Goal: Task Accomplishment & Management: Use online tool/utility

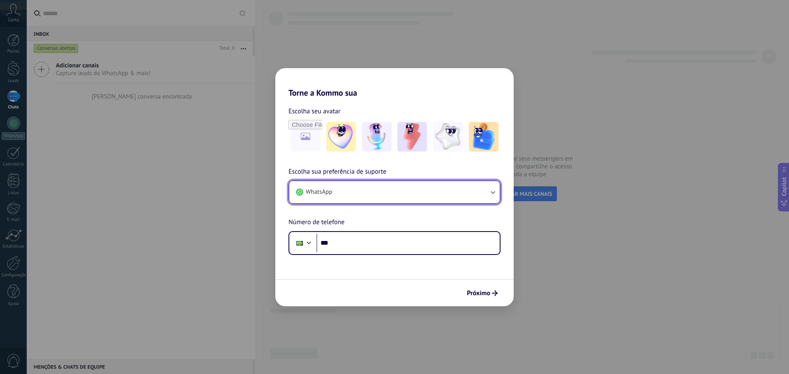
click at [379, 194] on button "WhatsApp" at bounding box center [394, 192] width 210 height 22
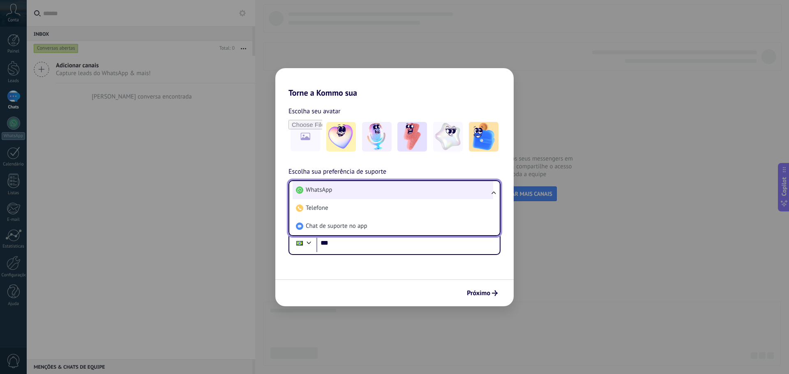
click at [408, 190] on li "WhatsApp" at bounding box center [393, 190] width 201 height 18
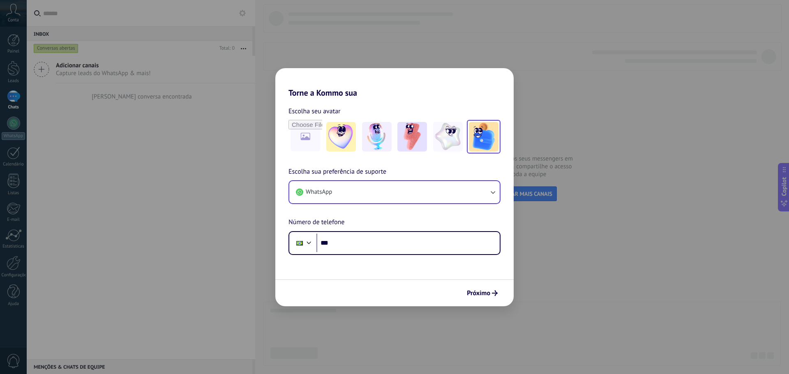
click at [488, 144] on img at bounding box center [484, 137] width 30 height 30
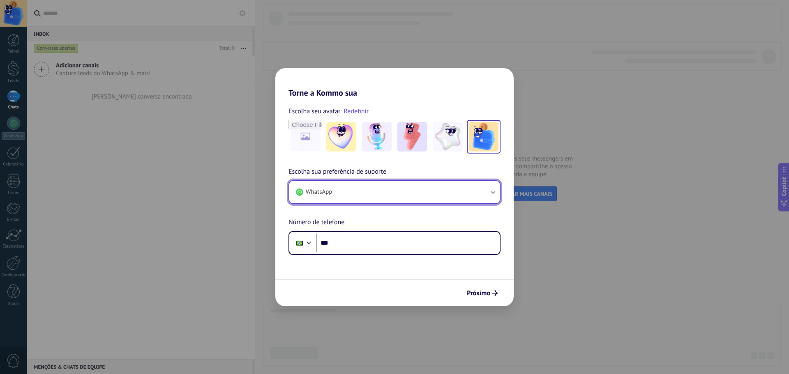
click at [332, 194] on button "WhatsApp" at bounding box center [394, 192] width 210 height 22
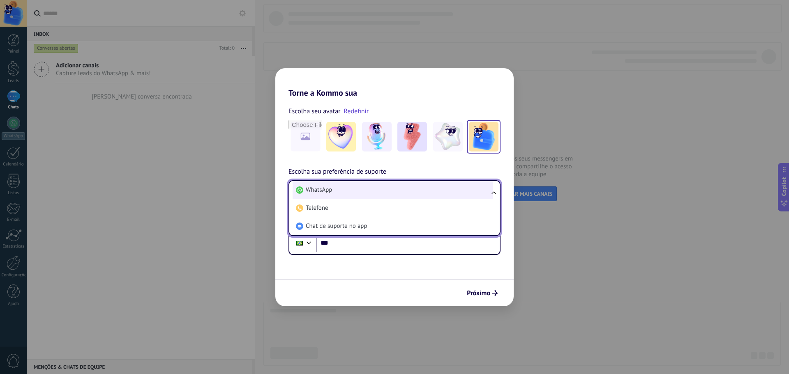
click at [344, 187] on li "WhatsApp" at bounding box center [393, 190] width 201 height 18
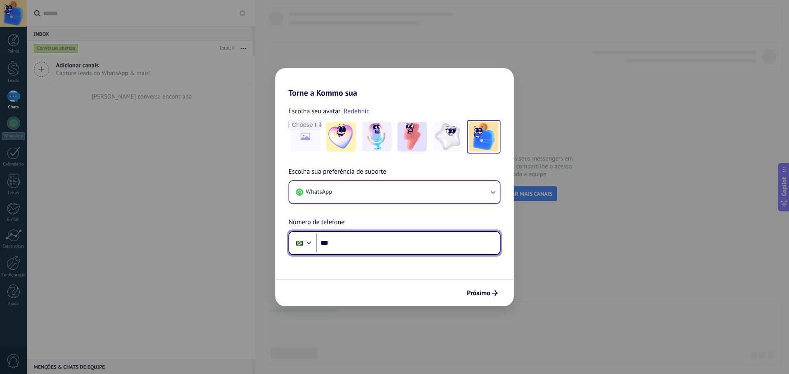
click at [360, 240] on input "***" at bounding box center [407, 243] width 183 height 19
type input "**********"
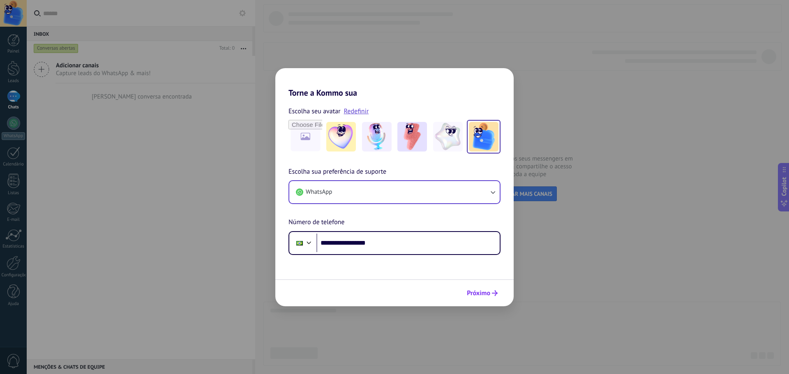
click at [482, 287] on button "Próximo" at bounding box center [482, 293] width 38 height 14
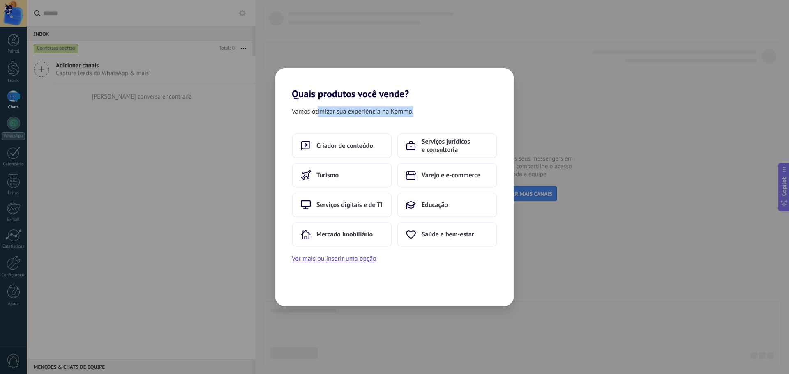
drag, startPoint x: 321, startPoint y: 117, endPoint x: 381, endPoint y: 118, distance: 60.0
click at [381, 118] on div "Vamos otimizar sua experiência na Kommo." at bounding box center [394, 113] width 238 height 14
click at [388, 125] on div "Vamos otimizar sua experiência na Kommo. Criador de conteúdo Serviços jurídicos…" at bounding box center [394, 203] width 238 height 207
click at [338, 208] on span "Serviços digitais e de TI" at bounding box center [349, 205] width 66 height 8
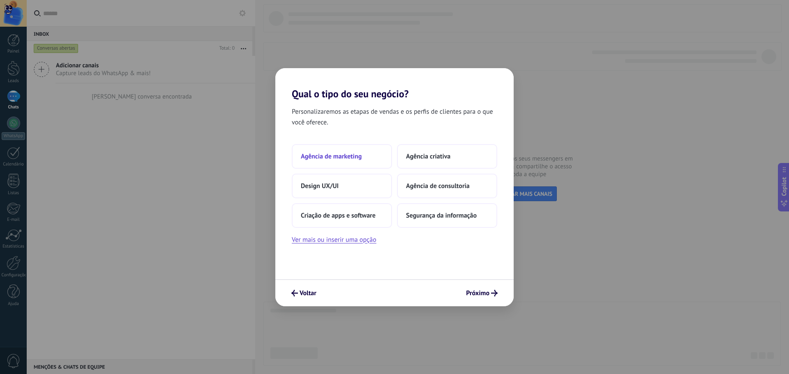
click at [337, 163] on button "Agência de marketing" at bounding box center [342, 156] width 100 height 25
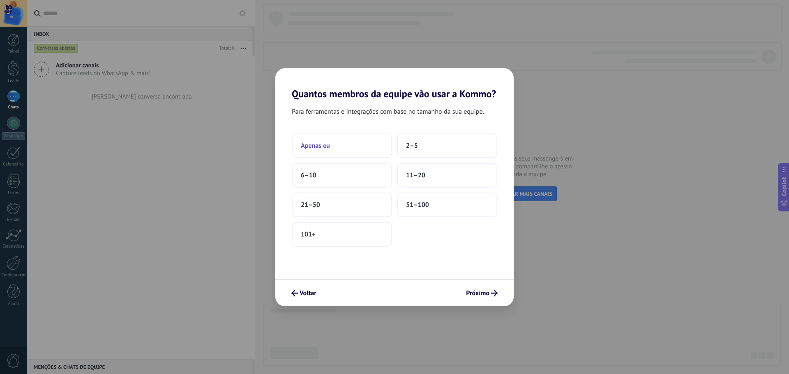
click at [340, 140] on button "Apenas eu" at bounding box center [342, 146] width 100 height 25
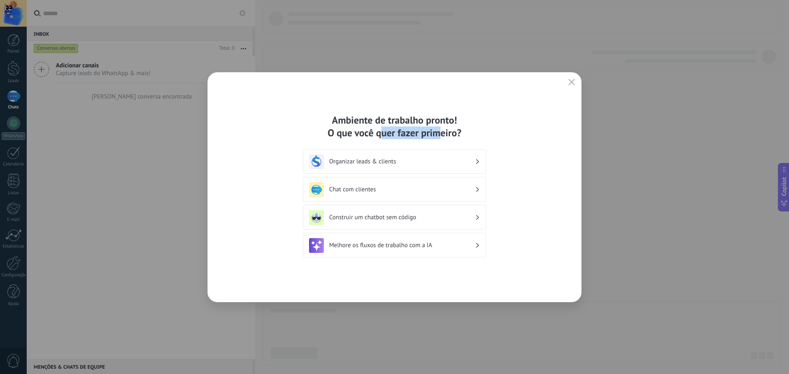
drag, startPoint x: 423, startPoint y: 129, endPoint x: 441, endPoint y: 131, distance: 17.4
click at [441, 131] on div "Ambiente de trabalho pronto! O que você quer fazer primeiro?" at bounding box center [394, 126] width 183 height 25
click at [453, 128] on div "Ambiente de trabalho pronto! O que você quer fazer primeiro?" at bounding box center [394, 126] width 183 height 25
click at [571, 83] on icon "button" at bounding box center [571, 82] width 7 height 7
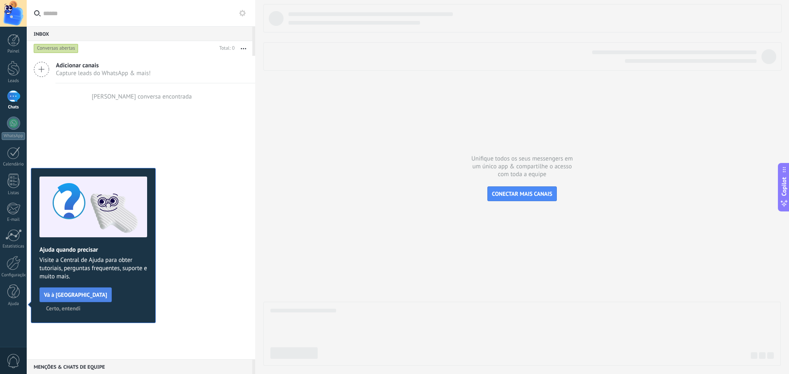
click at [70, 293] on span "Vá à [GEOGRAPHIC_DATA]" at bounding box center [75, 295] width 63 height 6
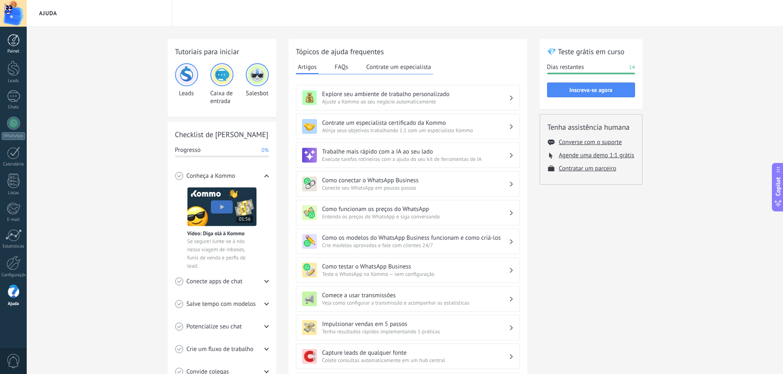
click at [9, 46] on link "Painel" at bounding box center [13, 44] width 27 height 20
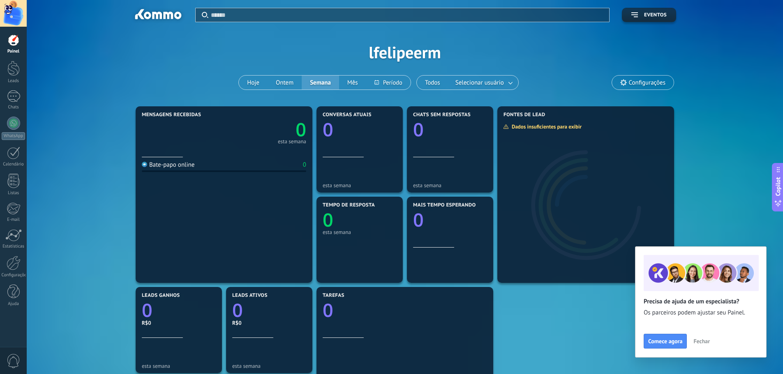
click at [211, 68] on div "Aplicar Eventos lfelipeerm Hoje Ontem Semana Mês Todos Selecionar usuário Confi…" at bounding box center [404, 52] width 731 height 104
click at [13, 42] on div at bounding box center [13, 40] width 12 height 12
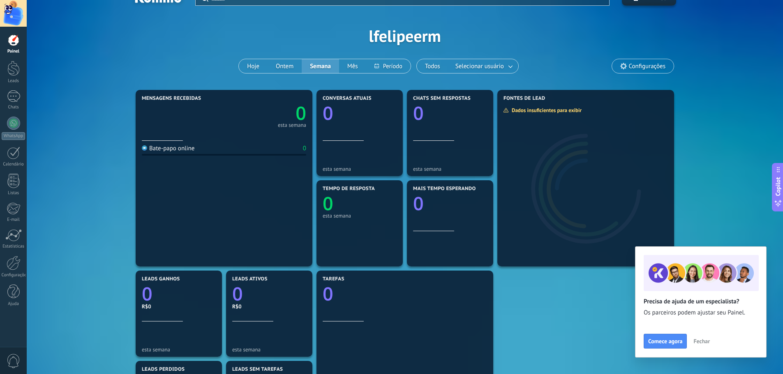
scroll to position [2, 0]
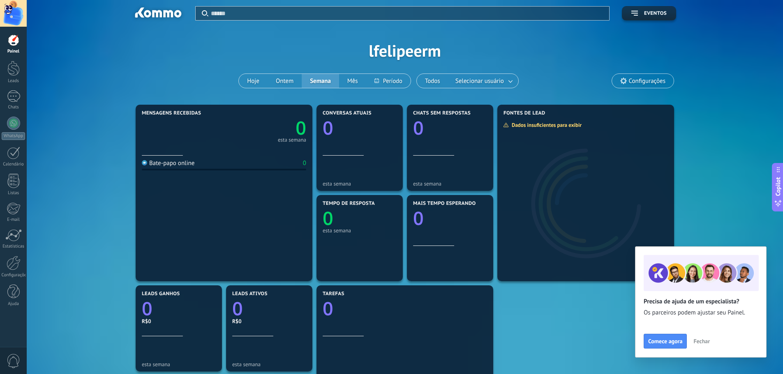
click at [704, 343] on span "Fechar" at bounding box center [701, 342] width 16 height 6
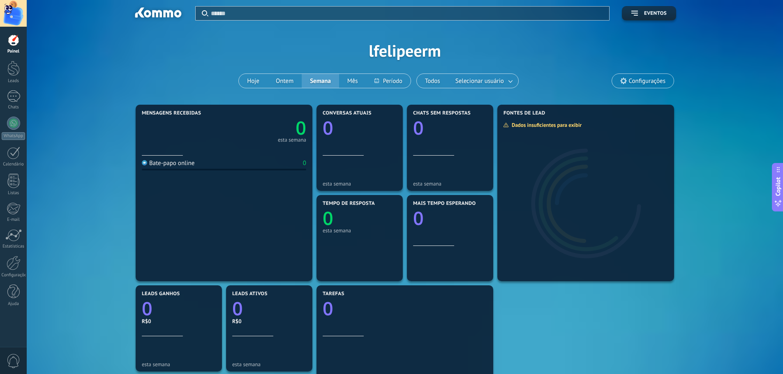
click at [658, 75] on span "Configurações" at bounding box center [643, 81] width 62 height 14
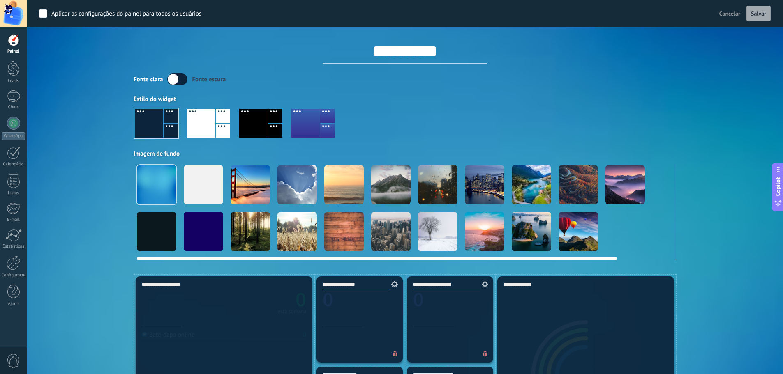
click at [159, 228] on div at bounding box center [156, 231] width 39 height 39
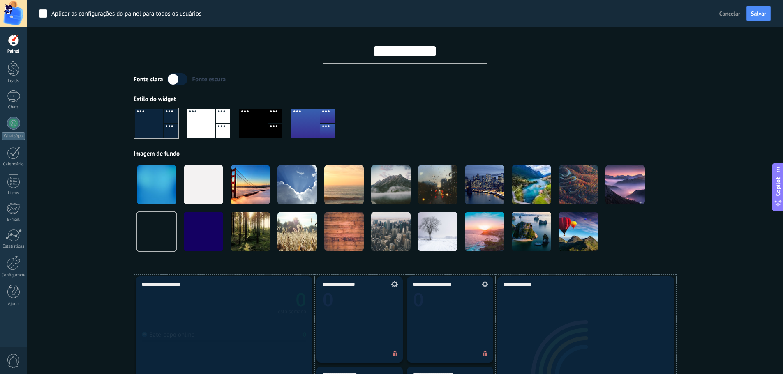
click at [250, 120] on div at bounding box center [253, 123] width 28 height 29
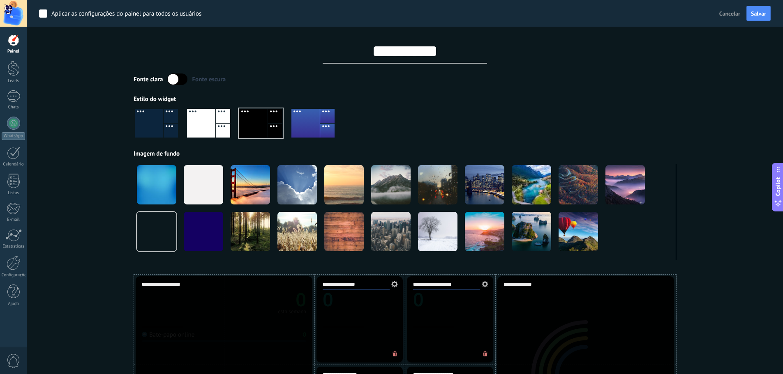
click at [165, 129] on div at bounding box center [171, 131] width 14 height 14
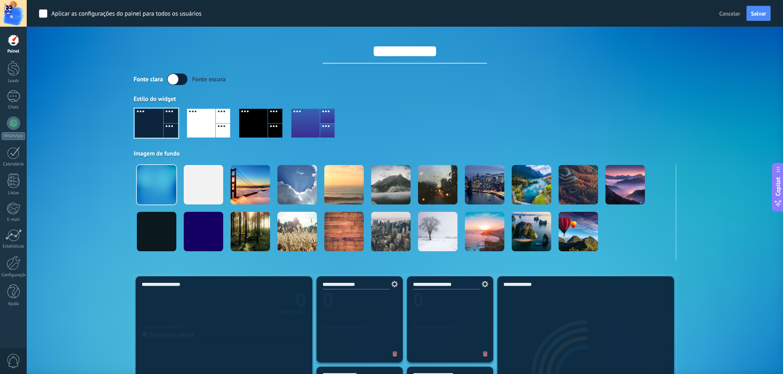
click at [180, 80] on label at bounding box center [177, 80] width 20 height 12
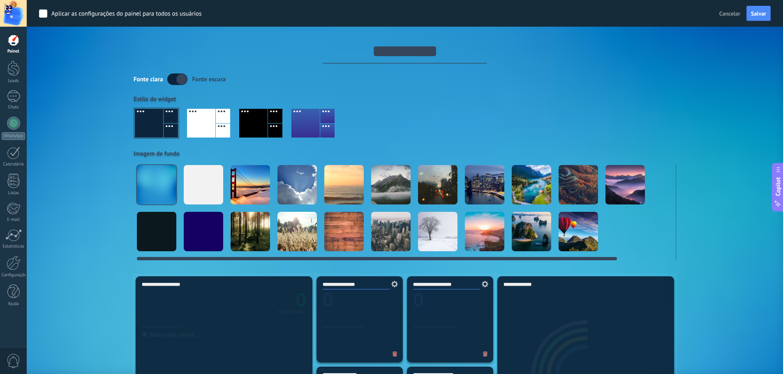
click at [154, 221] on div at bounding box center [156, 231] width 39 height 39
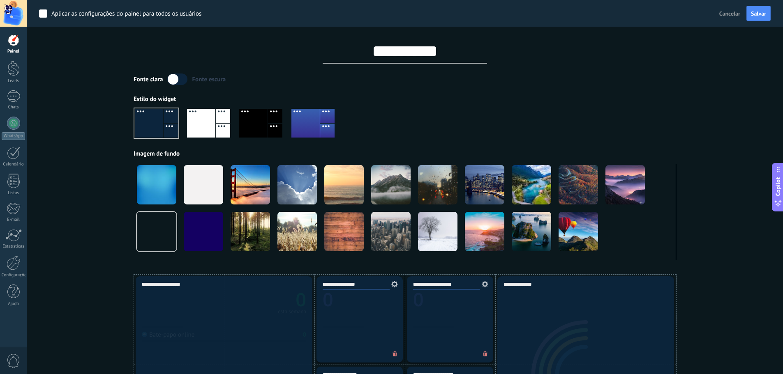
click at [176, 78] on label at bounding box center [177, 80] width 20 height 12
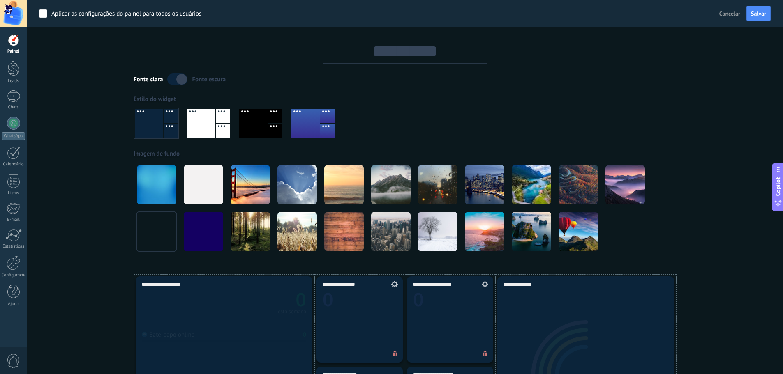
click at [176, 78] on label at bounding box center [177, 80] width 20 height 12
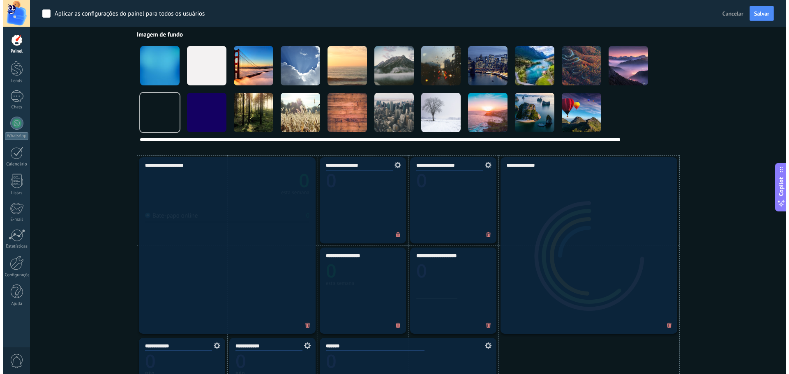
scroll to position [84, 0]
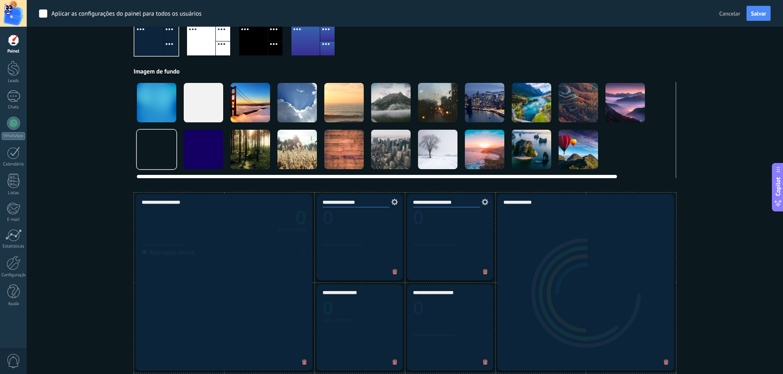
click at [667, 165] on video at bounding box center [671, 149] width 39 height 39
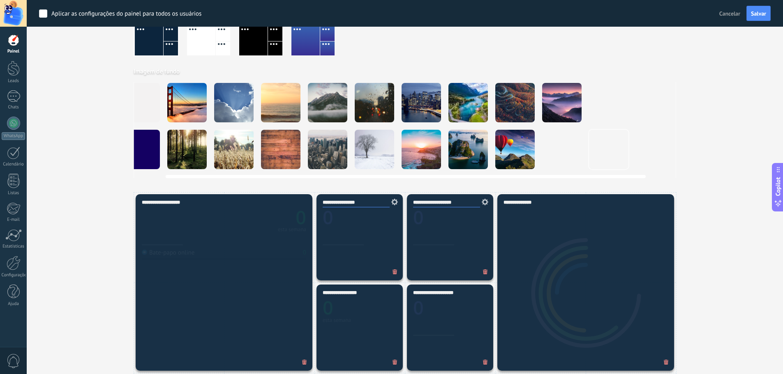
scroll to position [0, 0]
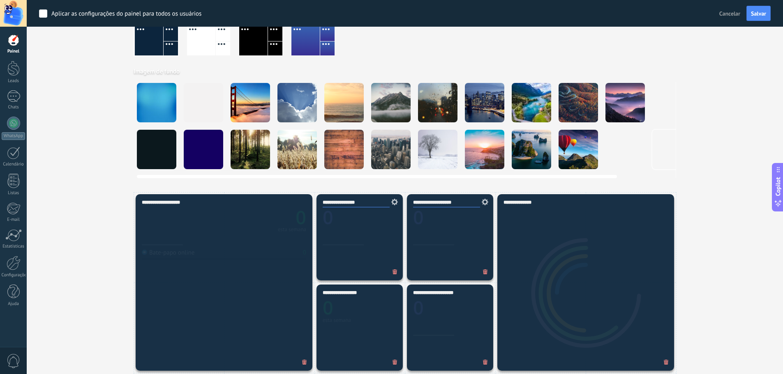
drag, startPoint x: 545, startPoint y: 178, endPoint x: 231, endPoint y: 177, distance: 314.8
click at [231, 177] on div at bounding box center [377, 176] width 480 height 3
drag, startPoint x: 229, startPoint y: 176, endPoint x: 177, endPoint y: 170, distance: 52.6
click at [162, 172] on div at bounding box center [405, 175] width 536 height 7
drag, startPoint x: 593, startPoint y: 180, endPoint x: 265, endPoint y: 187, distance: 328.0
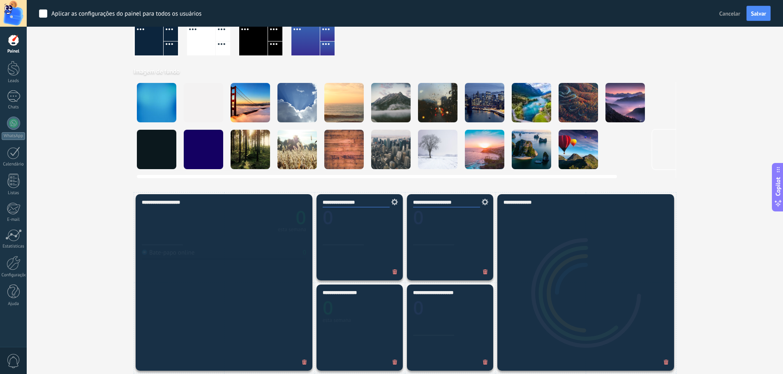
click at [171, 159] on div at bounding box center [156, 149] width 39 height 39
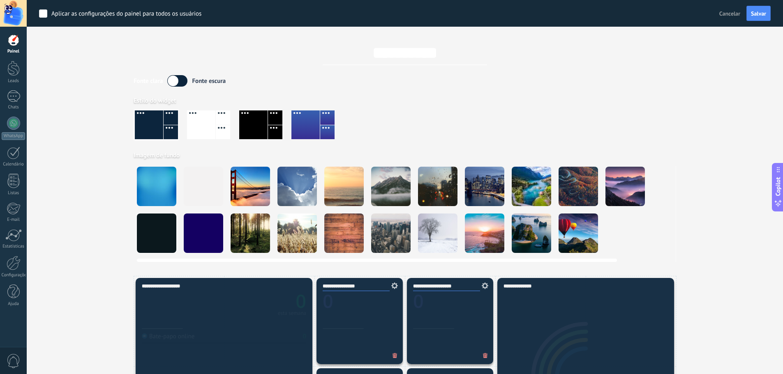
click at [155, 240] on div at bounding box center [156, 233] width 39 height 39
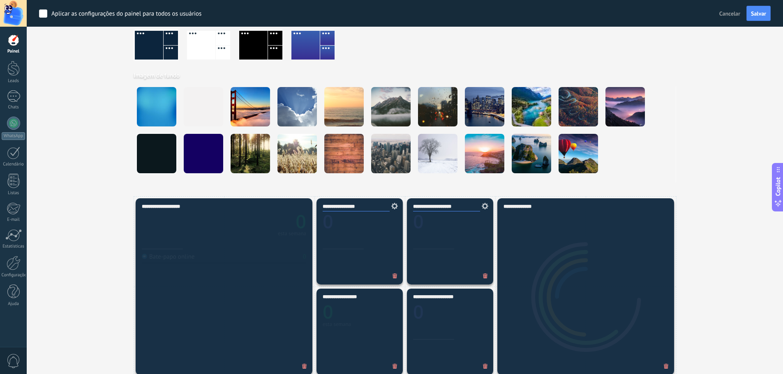
scroll to position [205, 0]
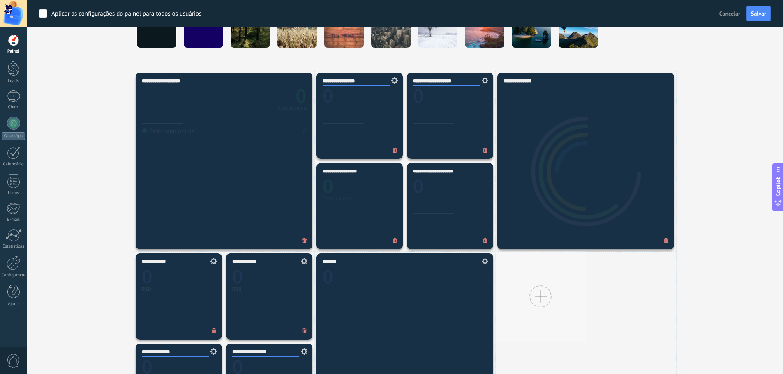
click at [558, 290] on div at bounding box center [540, 296] width 90 height 90
click at [599, 310] on div at bounding box center [631, 296] width 90 height 90
click at [550, 318] on div at bounding box center [540, 296] width 90 height 90
click at [542, 301] on div at bounding box center [540, 297] width 22 height 22
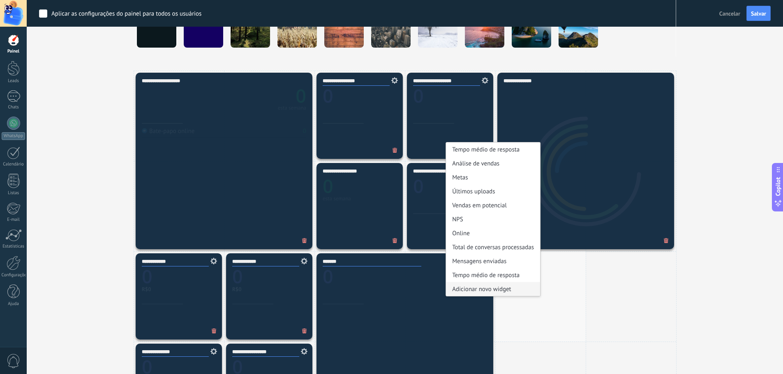
click at [490, 286] on div "Adicionar novo widget" at bounding box center [493, 289] width 94 height 14
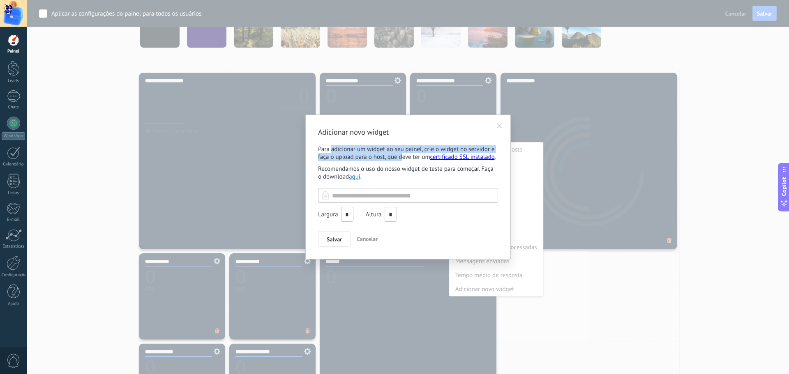
drag, startPoint x: 335, startPoint y: 151, endPoint x: 402, endPoint y: 159, distance: 67.4
click at [402, 159] on p "Para adicionar um widget ao seu painel, crie o widget no servidor e faça o uplo…" at bounding box center [408, 153] width 180 height 16
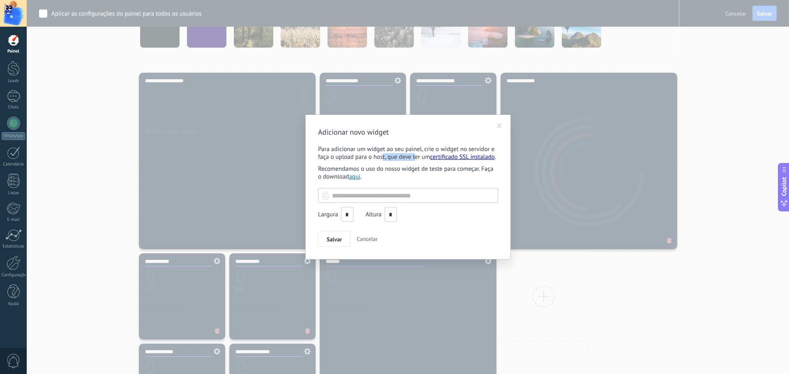
drag, startPoint x: 415, startPoint y: 159, endPoint x: 383, endPoint y: 156, distance: 32.7
click at [382, 159] on p "Para adicionar um widget ao seu painel, crie o widget no servidor e faça o uplo…" at bounding box center [408, 153] width 180 height 16
drag, startPoint x: 374, startPoint y: 151, endPoint x: 367, endPoint y: 158, distance: 9.9
click at [353, 159] on p "Para adicionar um widget ao seu painel, crie o widget no servidor e faça o uplo…" at bounding box center [408, 153] width 180 height 16
click at [371, 153] on p "Para adicionar um widget ao seu painel, crie o widget no servidor e faça o uplo…" at bounding box center [408, 153] width 180 height 16
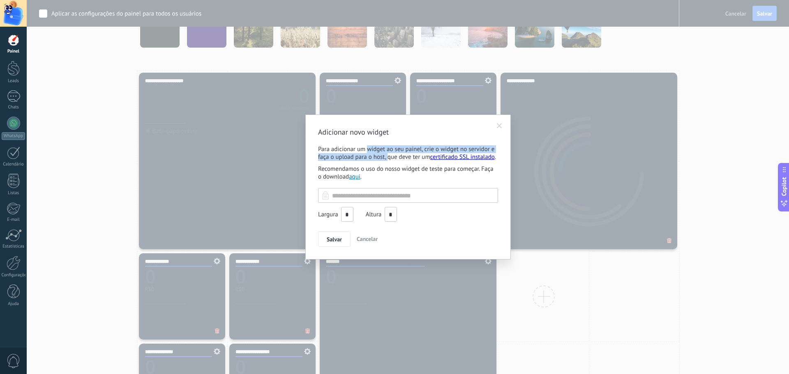
drag, startPoint x: 369, startPoint y: 153, endPoint x: 394, endPoint y: 154, distance: 25.1
click at [388, 154] on p "Para adicionar um widget ao seu painel, crie o widget no servidor e faça o uplo…" at bounding box center [408, 153] width 180 height 16
drag, startPoint x: 412, startPoint y: 152, endPoint x: 408, endPoint y: 152, distance: 4.2
click at [412, 151] on p "Para adicionar um widget ao seu painel, crie o widget no servidor e faça o uplo…" at bounding box center [408, 153] width 180 height 16
click at [406, 152] on p "Para adicionar um widget ao seu painel, crie o widget no servidor e faça o uplo…" at bounding box center [408, 153] width 180 height 16
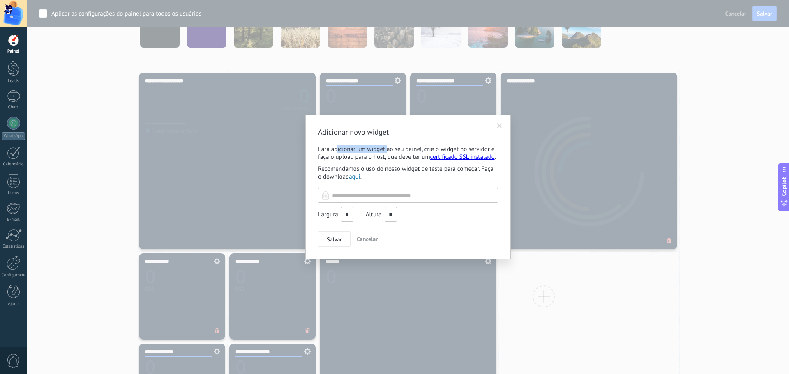
drag, startPoint x: 381, startPoint y: 154, endPoint x: 338, endPoint y: 152, distance: 43.2
click at [338, 152] on p "Para adicionar um widget ao seu painel, crie o widget no servidor e faça o uplo…" at bounding box center [408, 153] width 180 height 16
click at [375, 160] on p "Para adicionar um widget ao seu painel, crie o widget no servidor e faça o uplo…" at bounding box center [408, 153] width 180 height 16
click at [498, 127] on span at bounding box center [499, 126] width 5 height 6
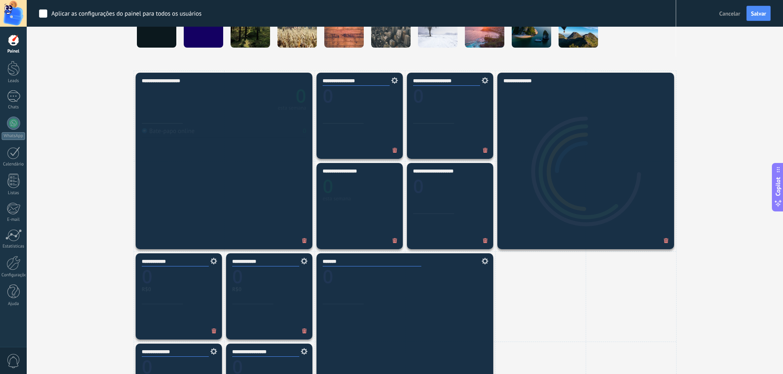
click at [482, 80] on use at bounding box center [485, 80] width 7 height 7
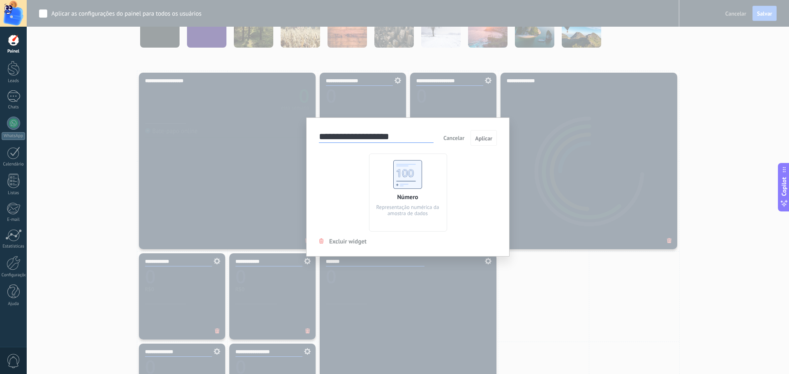
click at [478, 106] on div "**********" at bounding box center [408, 187] width 762 height 374
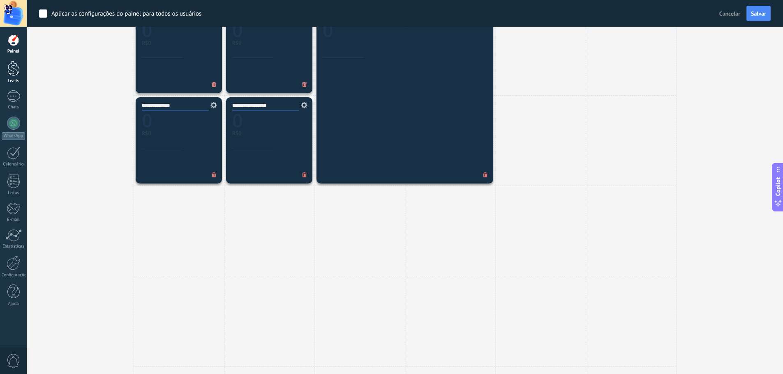
click at [16, 68] on div at bounding box center [13, 68] width 12 height 15
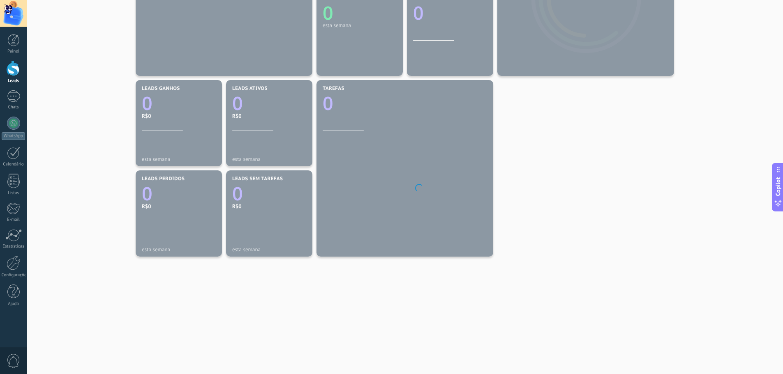
scroll to position [207, 0]
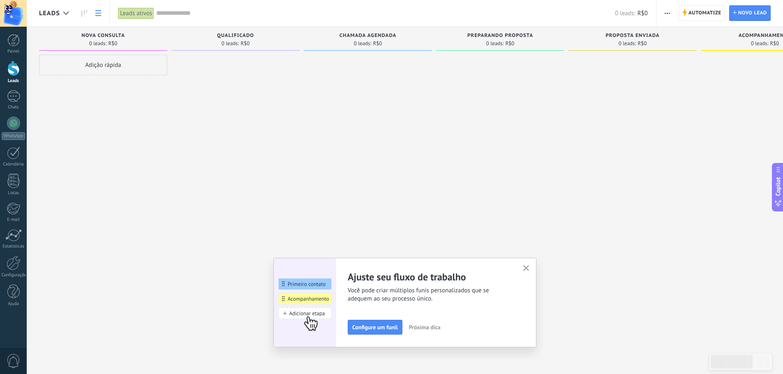
click at [96, 10] on use at bounding box center [98, 13] width 6 height 6
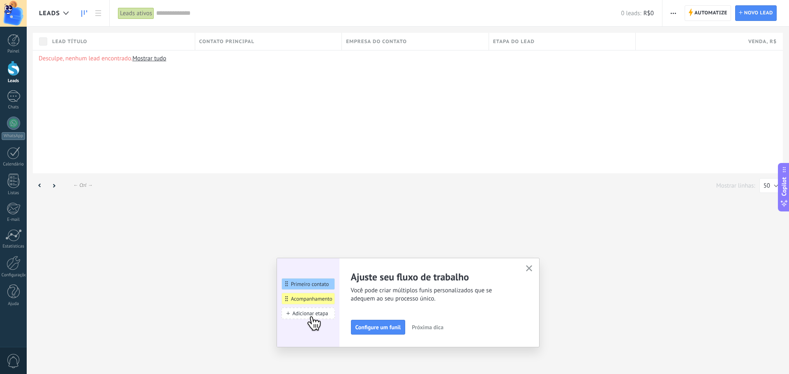
click at [82, 14] on icon at bounding box center [84, 13] width 6 height 7
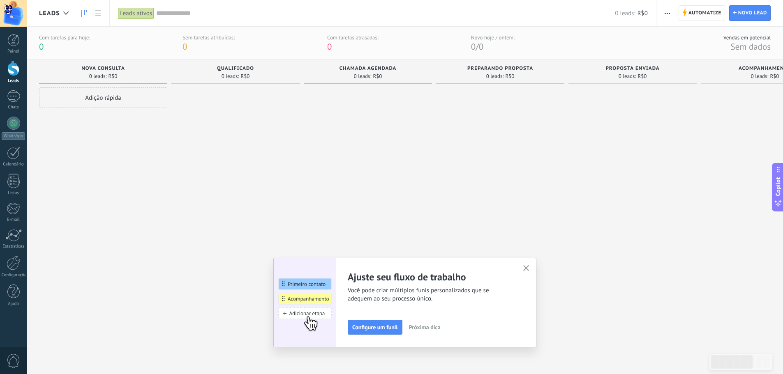
click at [526, 270] on icon "button" at bounding box center [526, 268] width 6 height 6
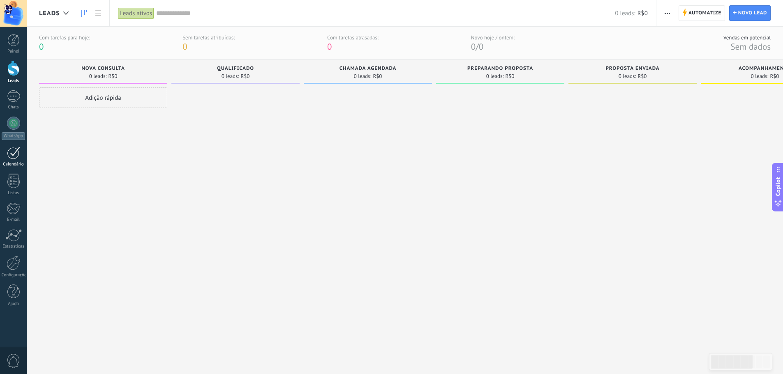
click at [15, 158] on div at bounding box center [13, 153] width 13 height 13
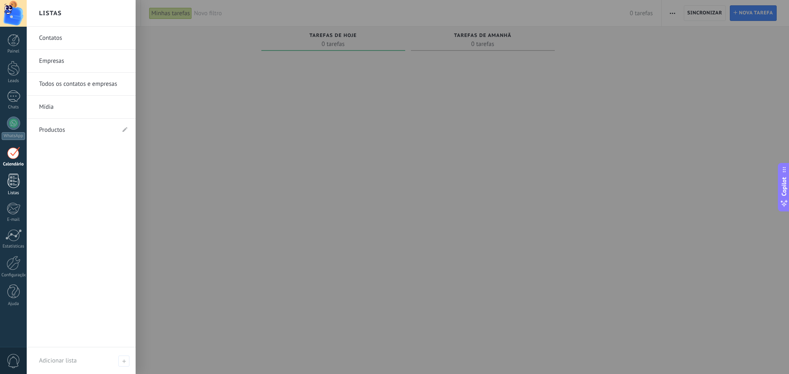
click at [19, 184] on div at bounding box center [13, 181] width 12 height 14
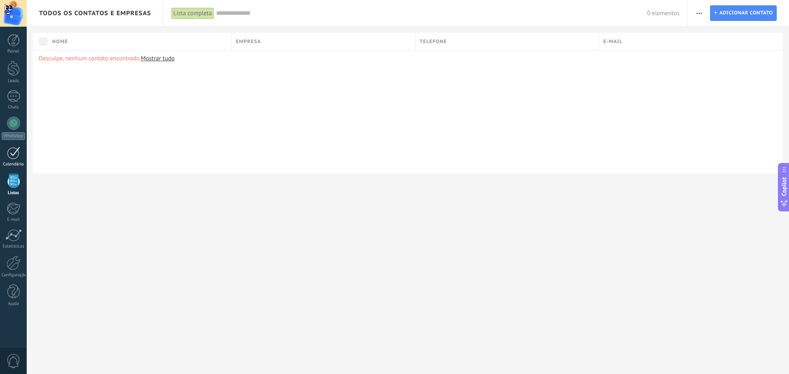
click at [18, 158] on div at bounding box center [13, 153] width 13 height 13
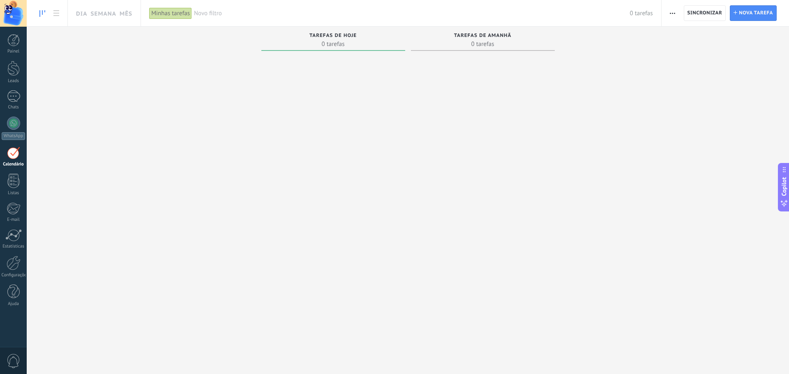
click at [669, 13] on button "button" at bounding box center [673, 13] width 12 height 16
click at [673, 11] on span "button" at bounding box center [672, 13] width 5 height 16
click at [697, 11] on span "Sincronizar" at bounding box center [704, 13] width 35 height 5
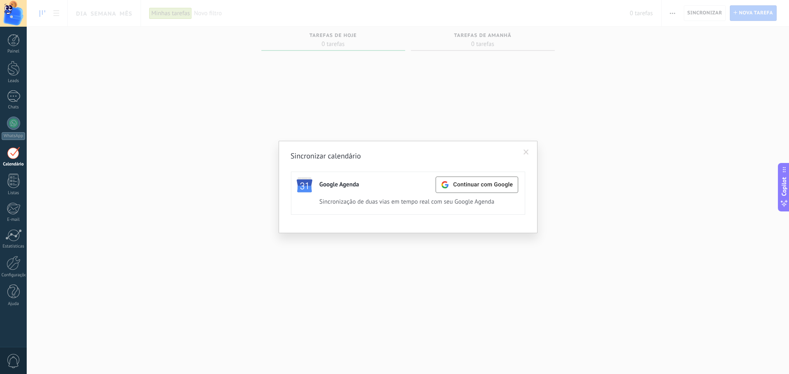
click at [524, 153] on span at bounding box center [526, 153] width 5 height 6
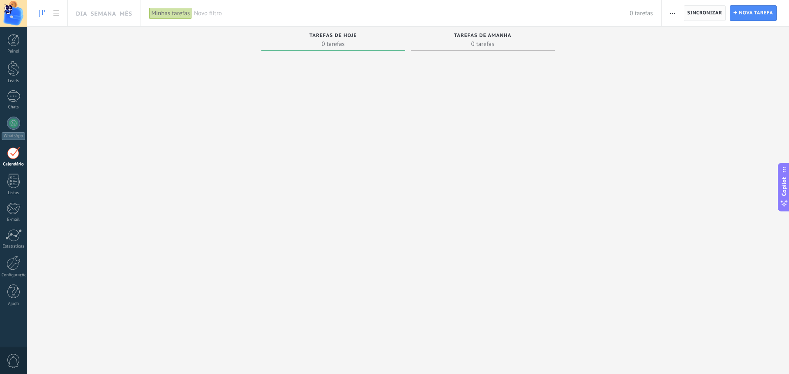
click at [711, 12] on span "Sincronizar" at bounding box center [704, 13] width 35 height 5
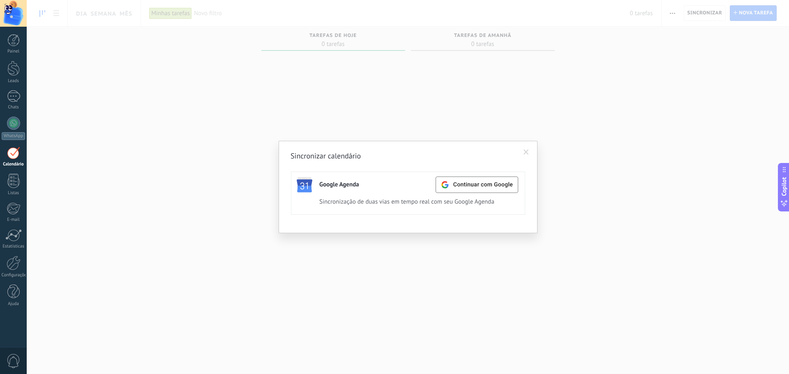
click at [525, 152] on span at bounding box center [526, 153] width 5 height 6
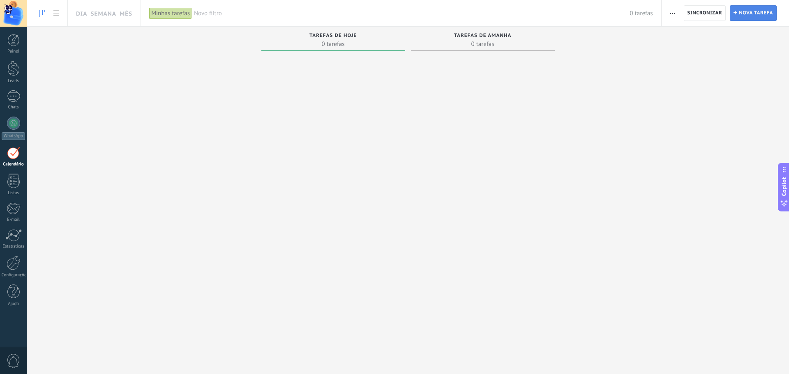
click at [749, 15] on span "Nova tarefa" at bounding box center [756, 13] width 34 height 15
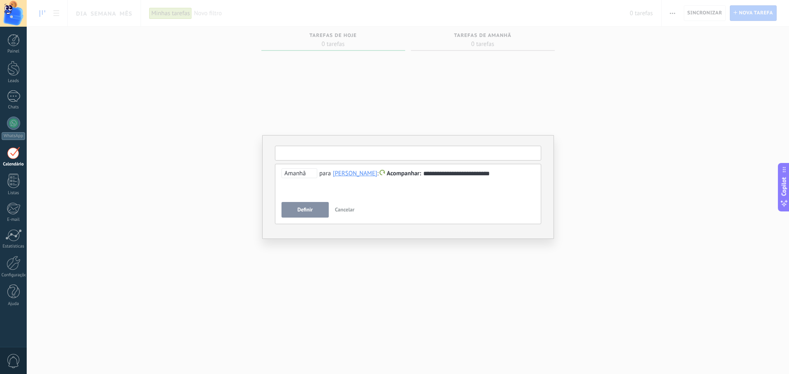
click at [322, 154] on input "text" at bounding box center [408, 153] width 266 height 15
click at [284, 187] on div "**********" at bounding box center [407, 183] width 253 height 30
click at [325, 152] on input "text" at bounding box center [408, 153] width 266 height 15
click at [373, 197] on div "**********" at bounding box center [407, 183] width 253 height 30
click at [299, 175] on span "Amanhã" at bounding box center [299, 173] width 36 height 10
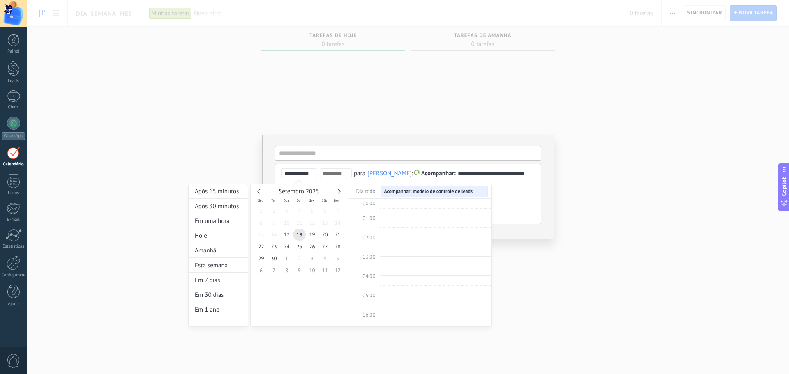
scroll to position [155, 0]
type input "**********"
click at [313, 235] on span "19" at bounding box center [312, 235] width 13 height 12
click at [519, 230] on div at bounding box center [394, 187] width 789 height 374
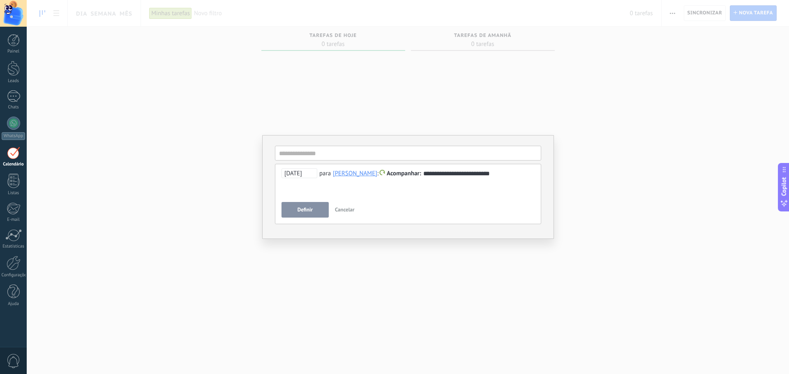
click at [318, 212] on button "Definir" at bounding box center [304, 210] width 47 height 16
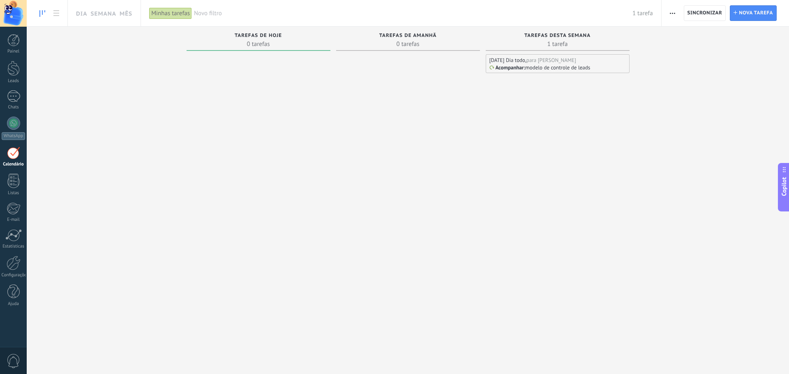
click at [552, 68] on p "modelo de controle de leads" at bounding box center [557, 67] width 65 height 7
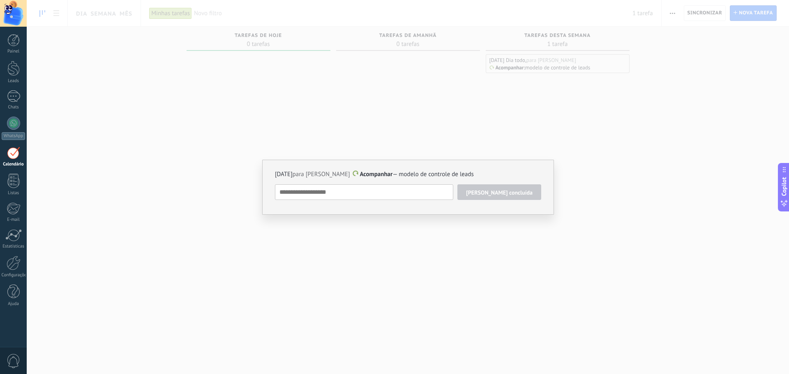
click at [404, 138] on div "[DATE] para [PERSON_NAME] Acompanhar — modelo de controle de leads [PERSON_NAME…" at bounding box center [408, 187] width 762 height 374
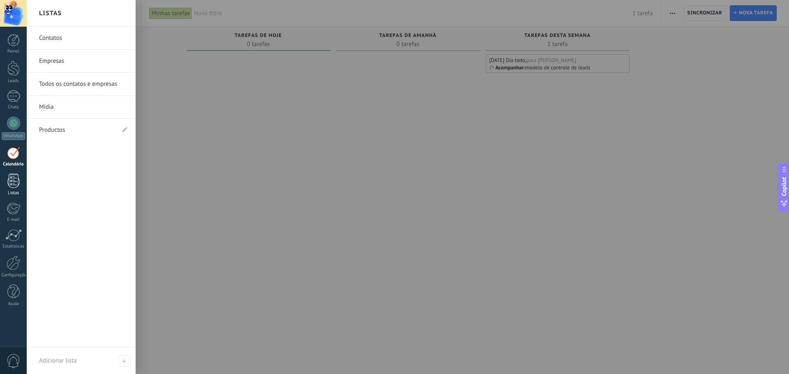
click at [10, 184] on div at bounding box center [13, 181] width 12 height 14
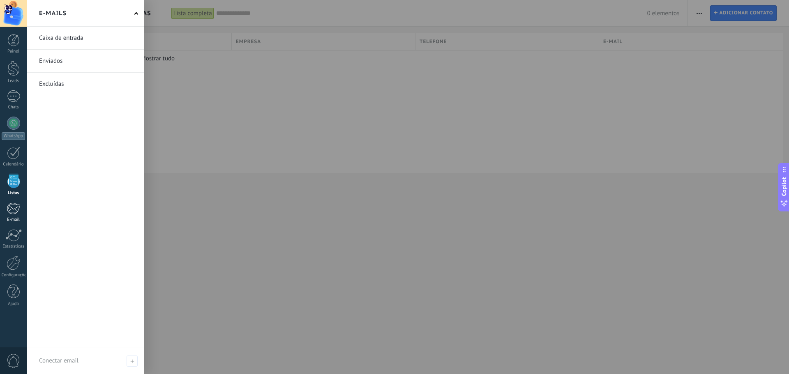
click at [9, 205] on div at bounding box center [14, 209] width 14 height 12
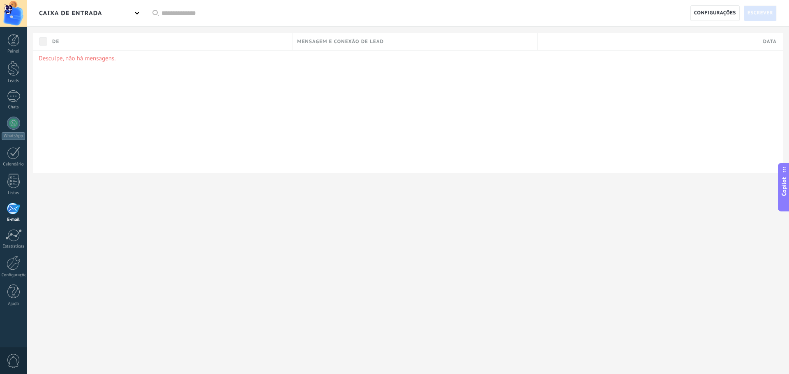
click at [129, 14] on div "Caixa de entrada" at bounding box center [85, 13] width 117 height 26
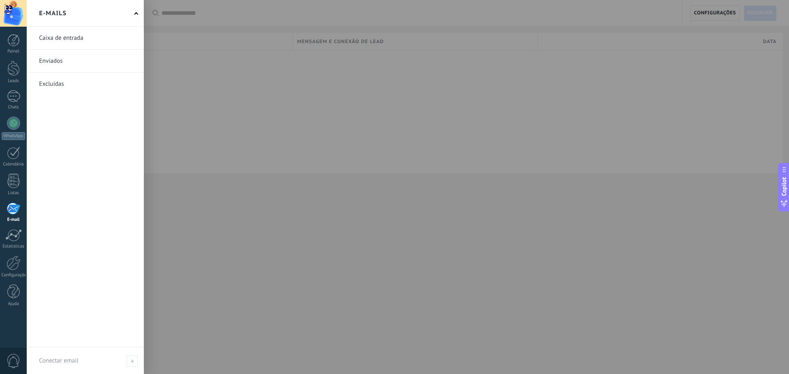
click at [135, 10] on div "E-mails" at bounding box center [85, 13] width 117 height 27
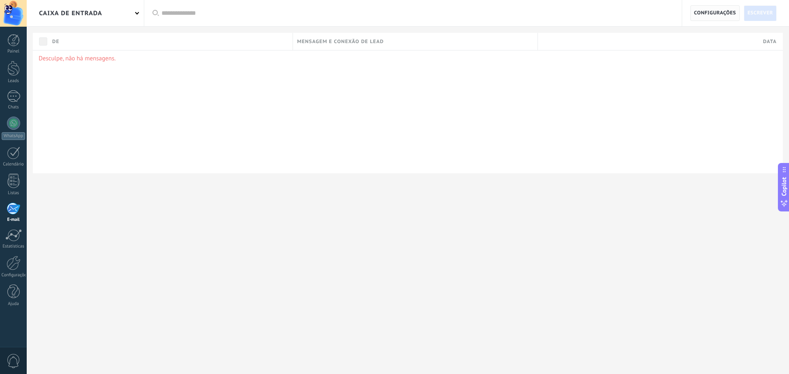
click at [704, 18] on span "Configurações" at bounding box center [715, 13] width 42 height 15
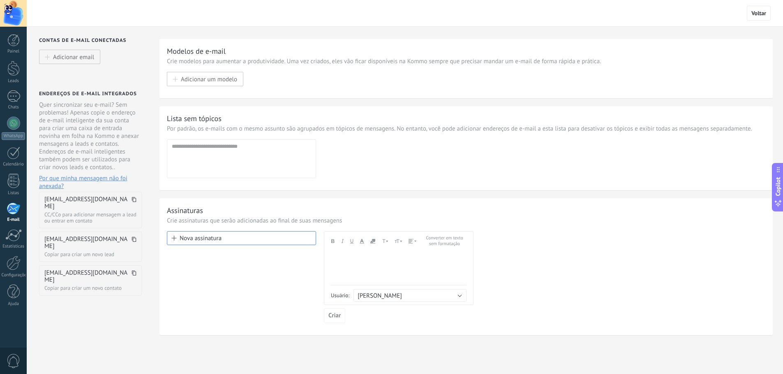
drag, startPoint x: 194, startPoint y: 64, endPoint x: 288, endPoint y: 61, distance: 93.7
click at [288, 61] on p "Crie modelos para aumentar a produtividade. Uma vez criados, eles vão ficar dis…" at bounding box center [466, 62] width 598 height 8
drag, startPoint x: 271, startPoint y: 59, endPoint x: 339, endPoint y: 65, distance: 68.1
click at [339, 65] on p "Crie modelos para aumentar a produtividade. Uma vez criados, eles vão ficar dis…" at bounding box center [466, 62] width 598 height 8
drag, startPoint x: 401, startPoint y: 59, endPoint x: 643, endPoint y: 82, distance: 242.4
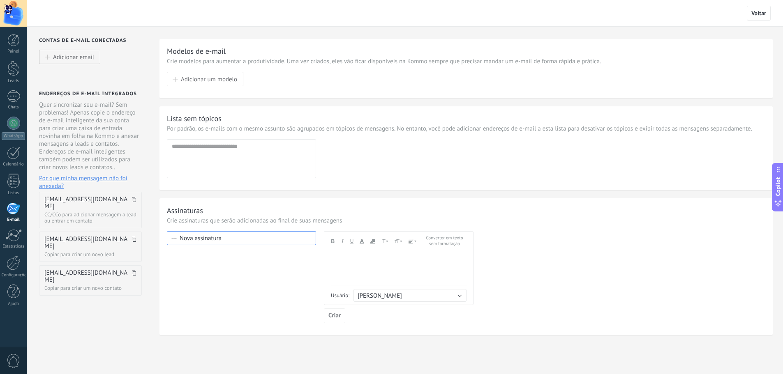
click at [645, 82] on div "Modelos de e-mail Crie modelos para aumentar a produtividade. Uma vez criados, …" at bounding box center [466, 66] width 598 height 40
click at [15, 238] on div at bounding box center [13, 235] width 16 height 12
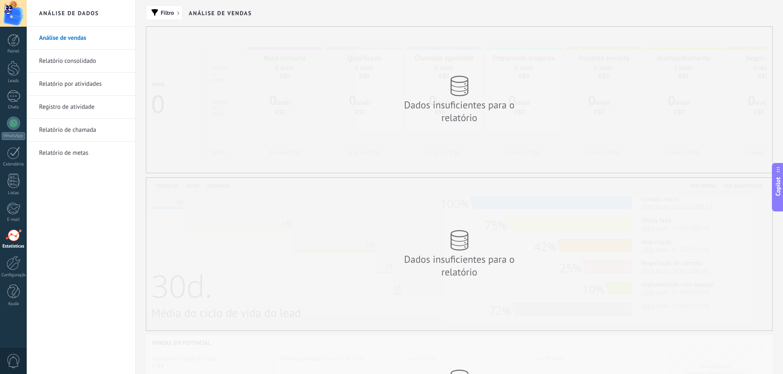
click at [472, 108] on div "Dados insuficientes para o relatório" at bounding box center [459, 111] width 148 height 25
click at [218, 21] on h2 "Análise de vendas" at bounding box center [220, 13] width 63 height 27
click at [218, 18] on h2 "Análise de vendas" at bounding box center [220, 13] width 63 height 27
click at [221, 16] on h2 "Análise de vendas" at bounding box center [220, 13] width 63 height 27
click at [219, 12] on h2 "Análise de vendas" at bounding box center [220, 13] width 63 height 27
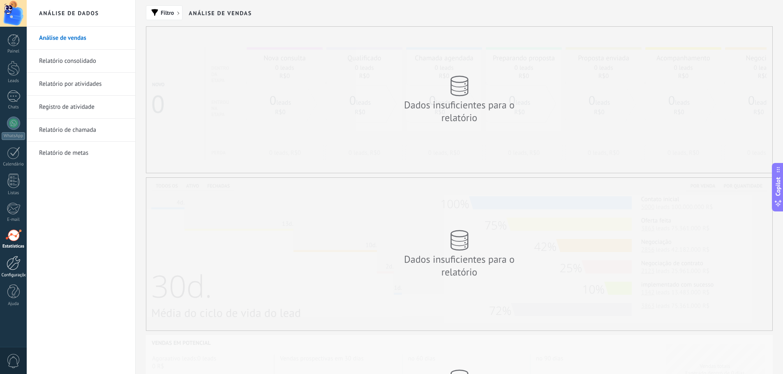
click at [10, 263] on div at bounding box center [14, 263] width 14 height 14
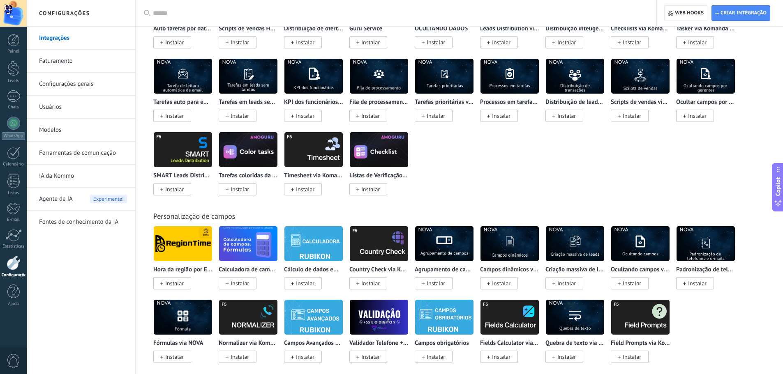
scroll to position [2447, 0]
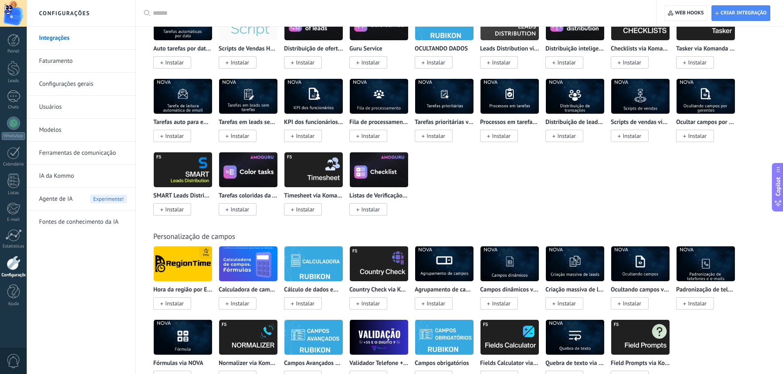
click at [205, 5] on div at bounding box center [399, 13] width 492 height 26
click at [202, 15] on input "text" at bounding box center [399, 13] width 492 height 9
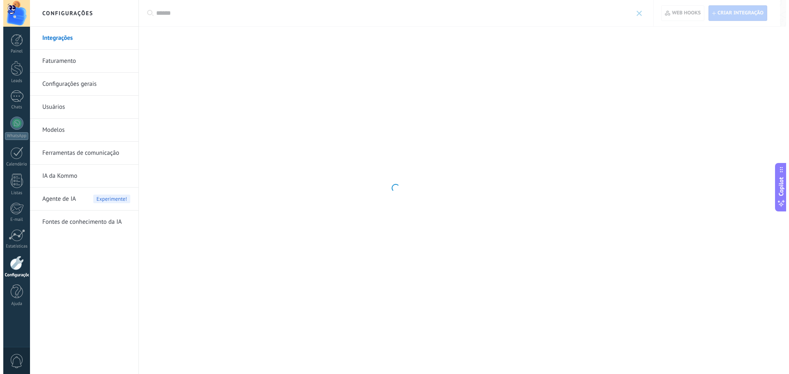
scroll to position [0, 0]
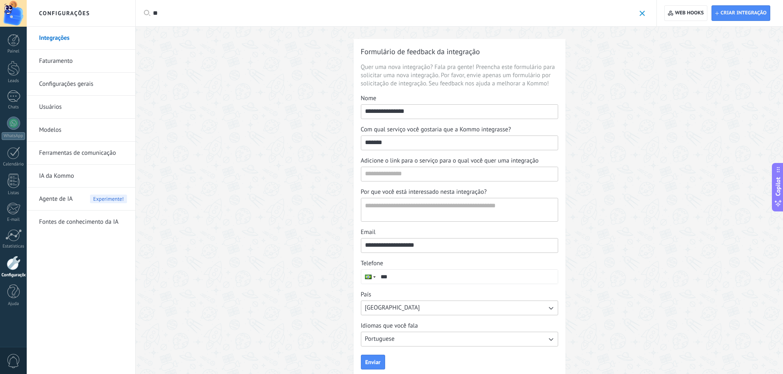
type input "*"
